Goal: Register for event/course

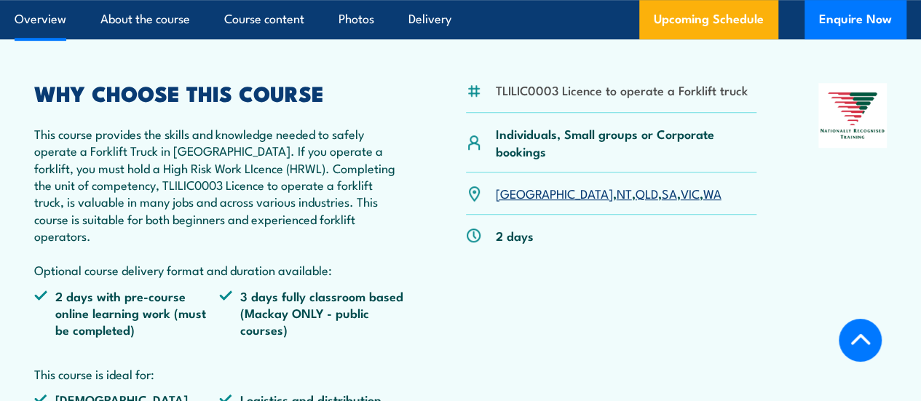
scroll to position [437, 0]
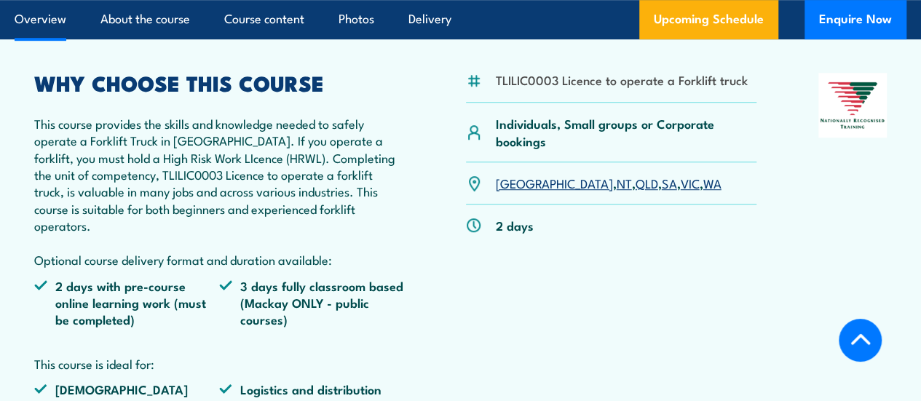
click at [681, 191] on link "VIC" at bounding box center [690, 182] width 19 height 17
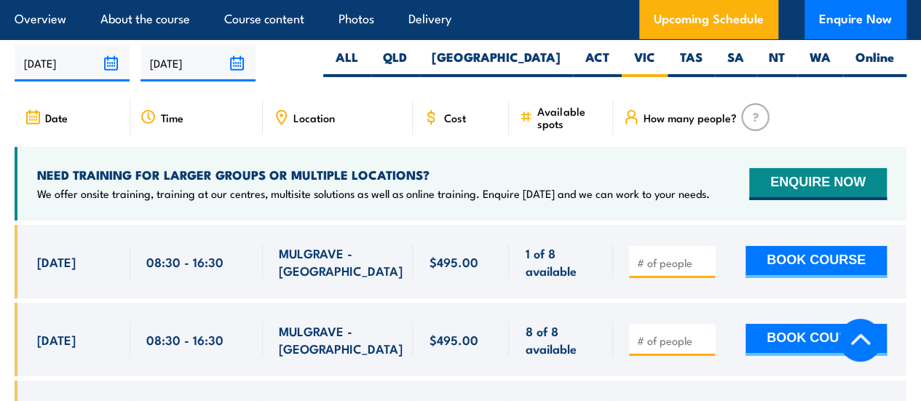
scroll to position [2434, 0]
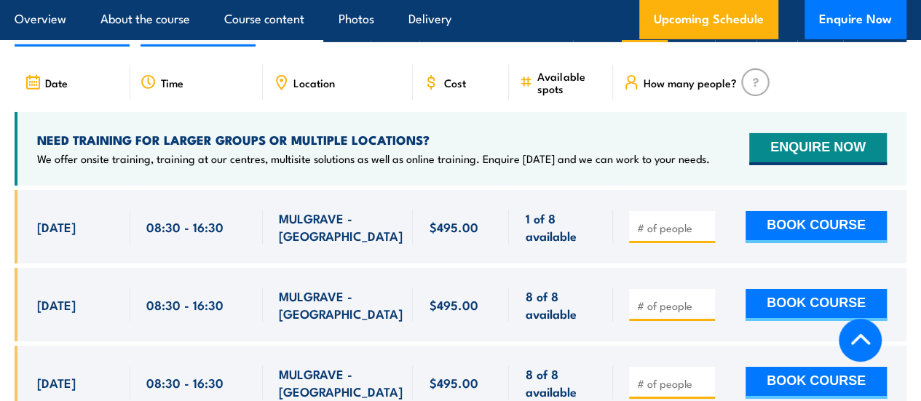
click at [676, 221] on input "number" at bounding box center [673, 228] width 73 height 15
click at [221, 158] on p "We offer onsite training, training at our centres, multisite solutions as well …" at bounding box center [373, 158] width 673 height 15
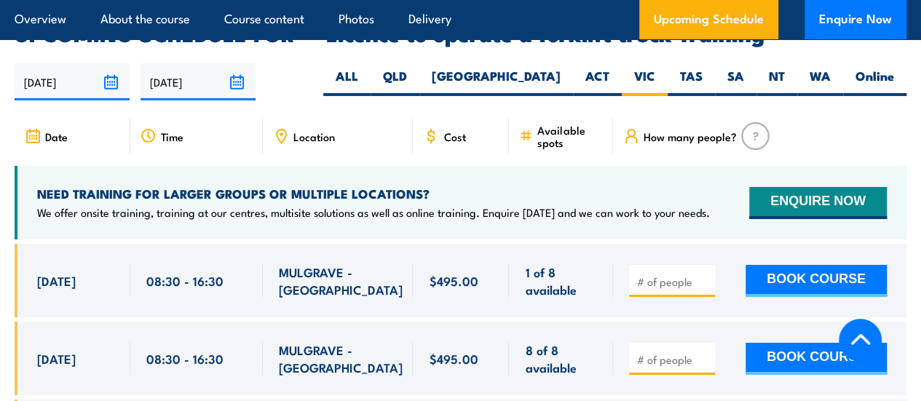
scroll to position [2361, 0]
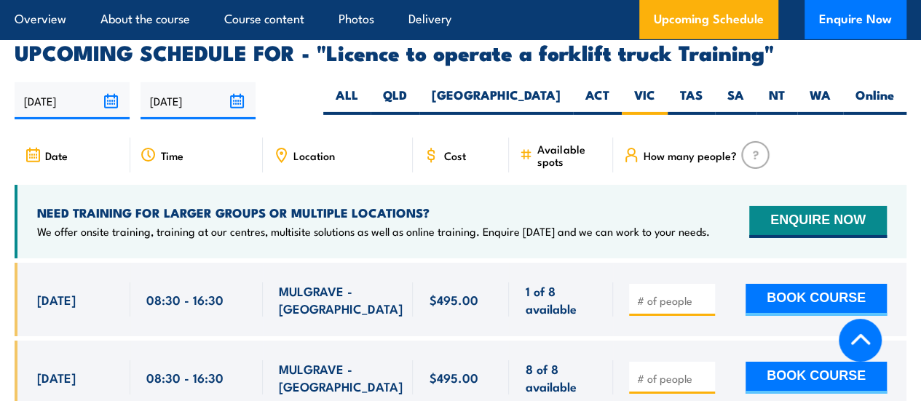
click at [657, 293] on input "number" at bounding box center [673, 300] width 73 height 15
type input "1"
click at [703, 293] on input "1" at bounding box center [673, 300] width 73 height 15
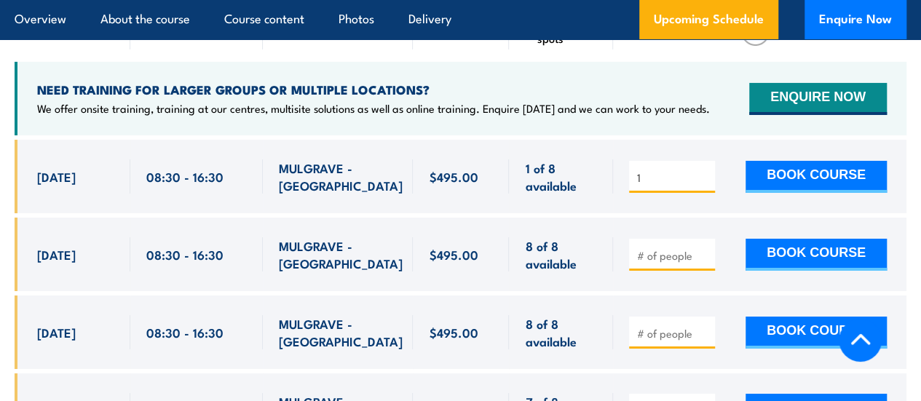
scroll to position [2580, 0]
